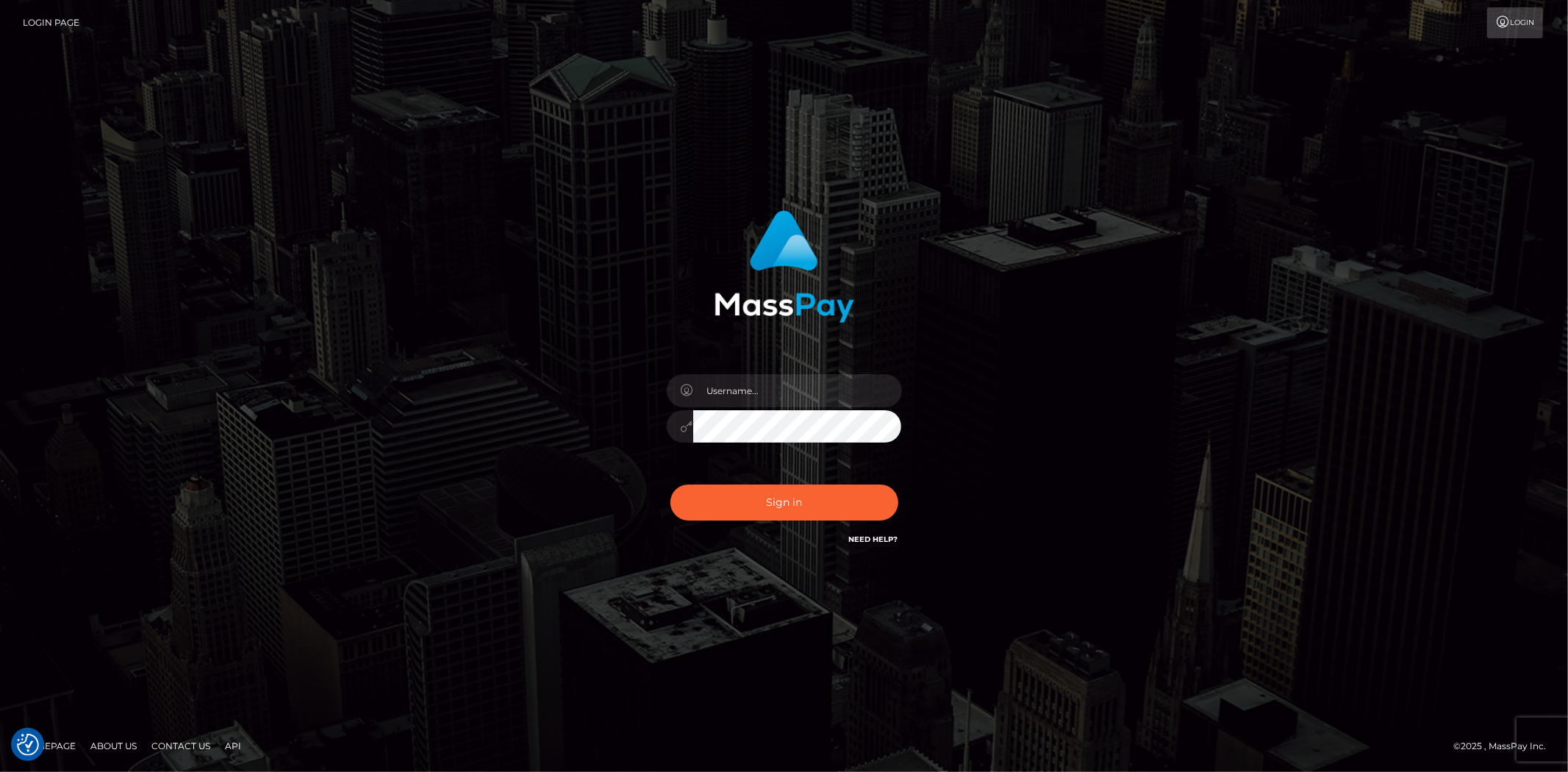
click at [739, 393] on input "text" at bounding box center [798, 390] width 209 height 33
type input "Bern.Spree"
click at [762, 508] on button "Sign in" at bounding box center [784, 502] width 228 height 36
click at [759, 400] on input "text" at bounding box center [798, 390] width 209 height 33
type input "Bern.Spree"
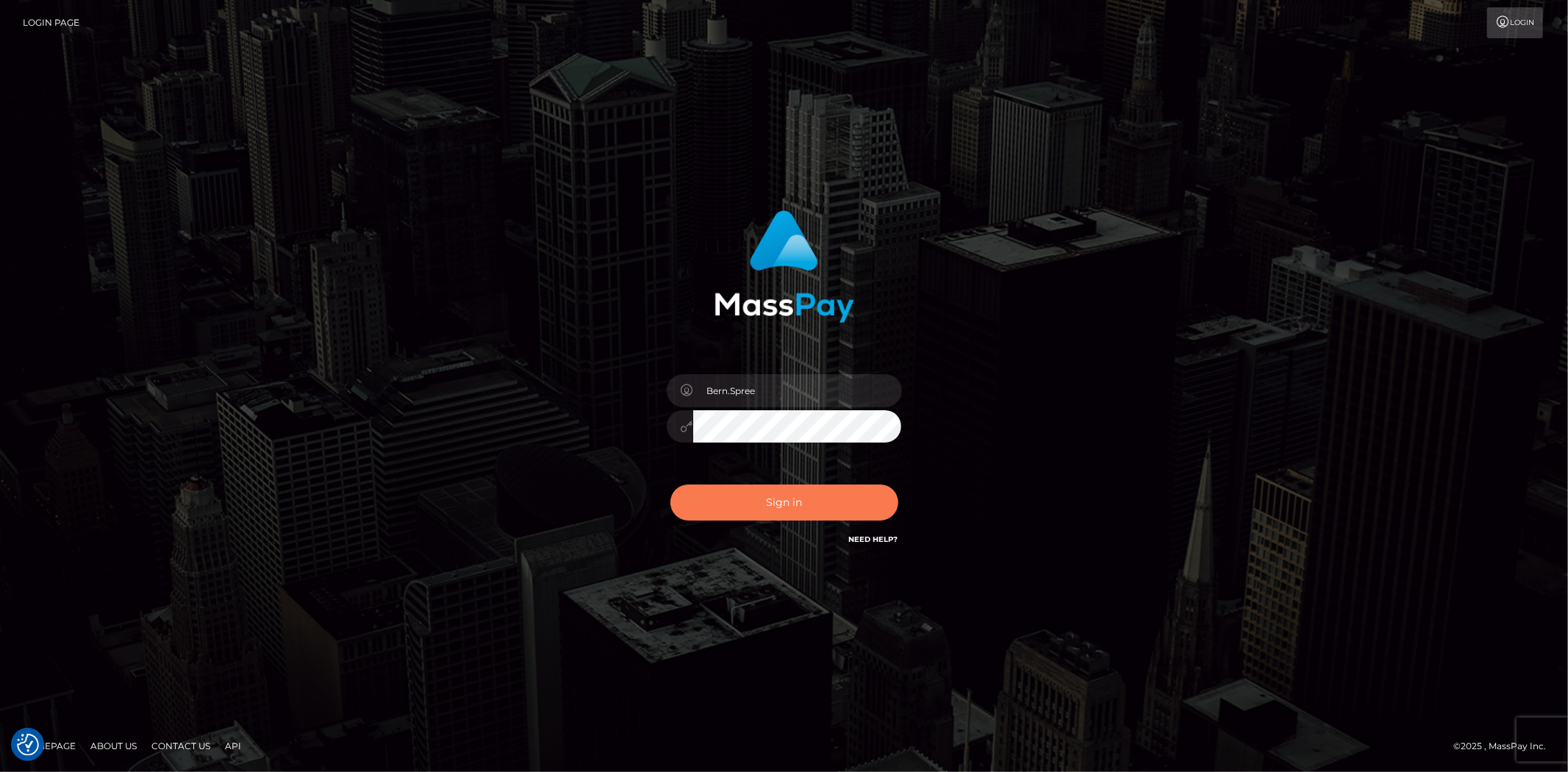
click at [748, 493] on button "Sign in" at bounding box center [784, 502] width 228 height 36
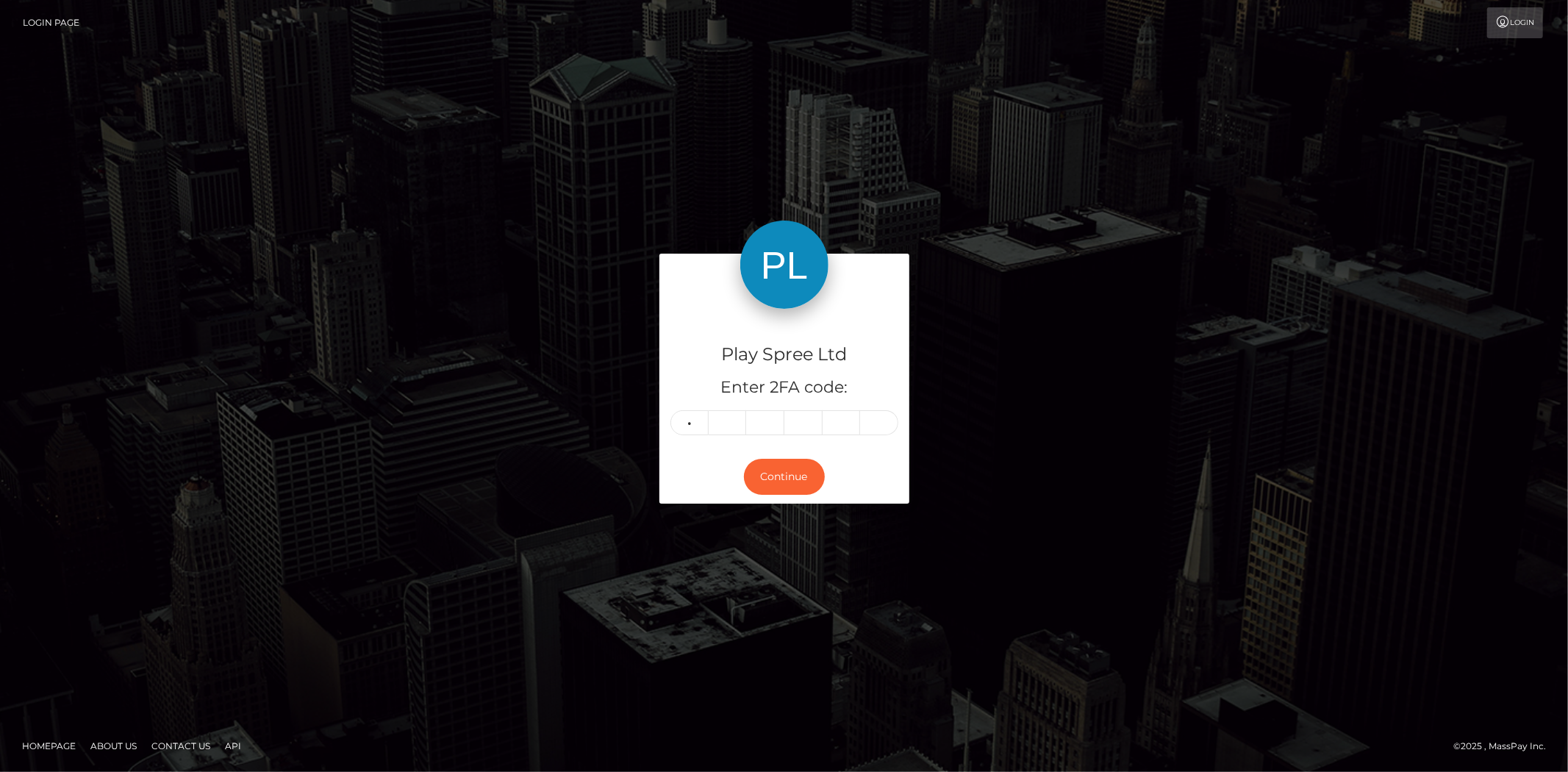
type input "5"
type input "0"
type input "9"
type input "8"
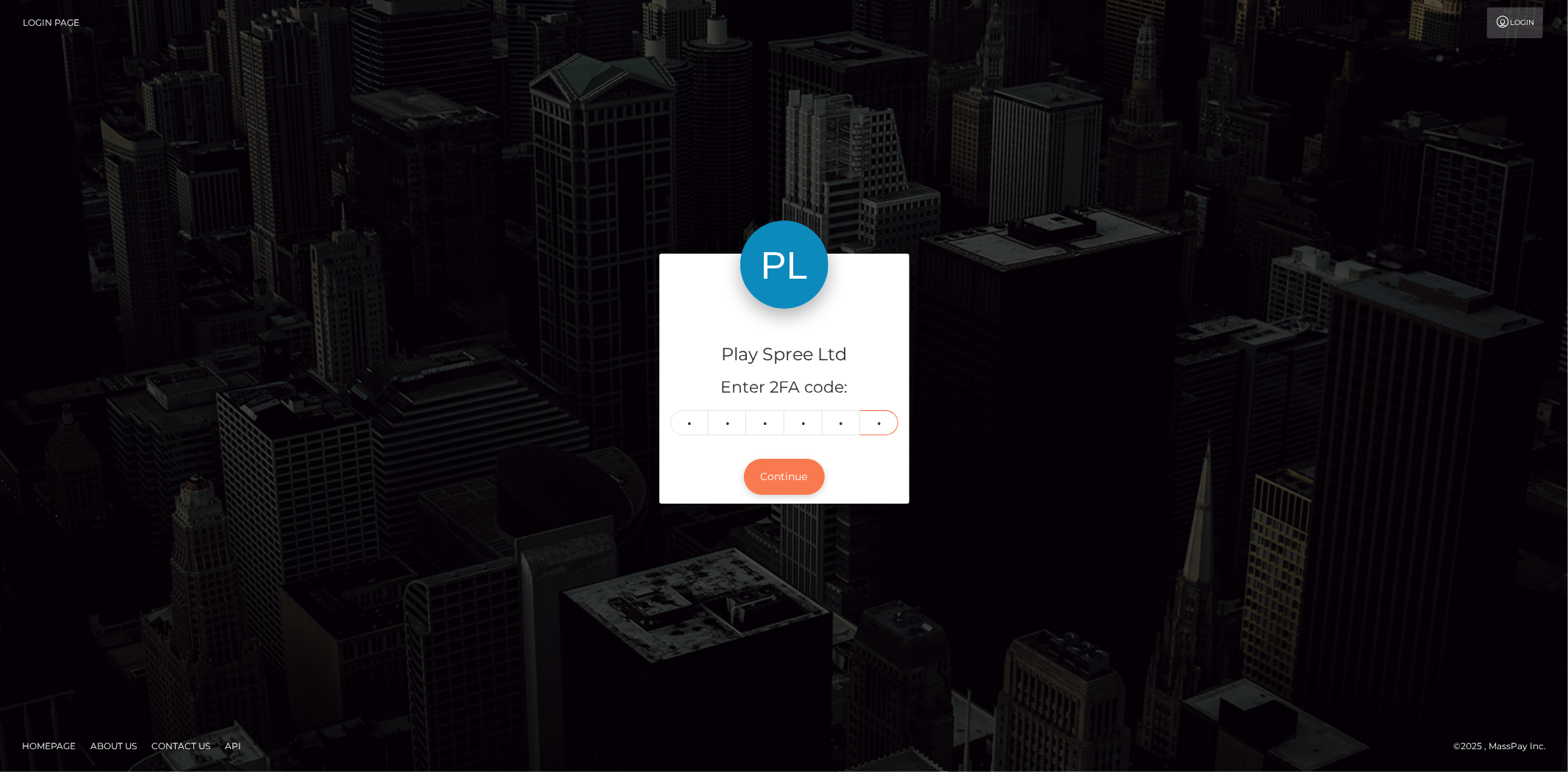
type input "2"
click at [757, 471] on button "Continue" at bounding box center [784, 476] width 81 height 36
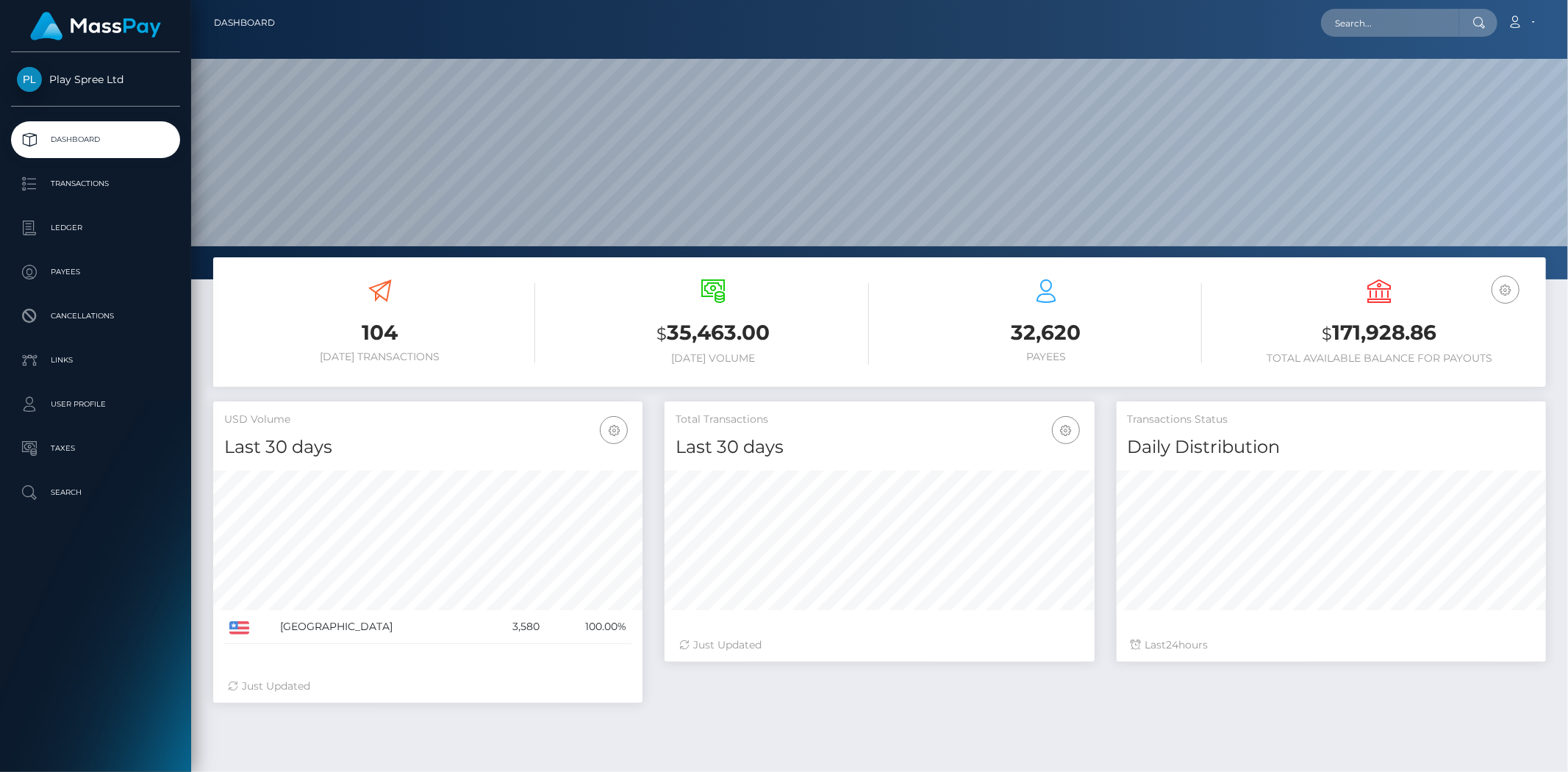
scroll to position [302, 429]
drag, startPoint x: 1328, startPoint y: 332, endPoint x: 1431, endPoint y: 330, distance: 103.0
click at [1431, 330] on h3 "$ 171,928.86" at bounding box center [1379, 333] width 311 height 30
copy h3 "171,928.86"
